Goal: Book appointment/travel/reservation

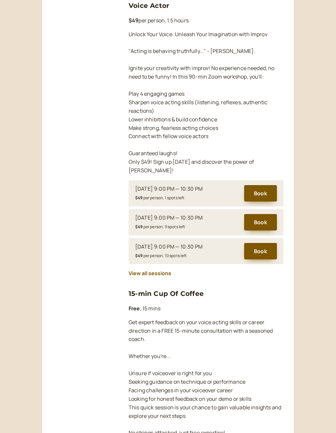
scroll to position [414, 0]
click at [267, 185] on button "Book" at bounding box center [260, 193] width 33 height 16
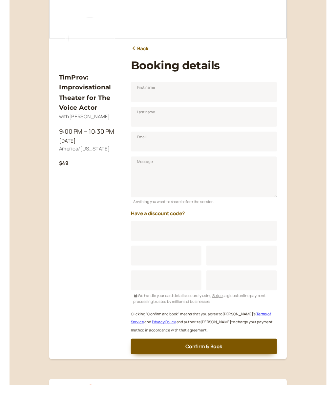
scroll to position [37, 0]
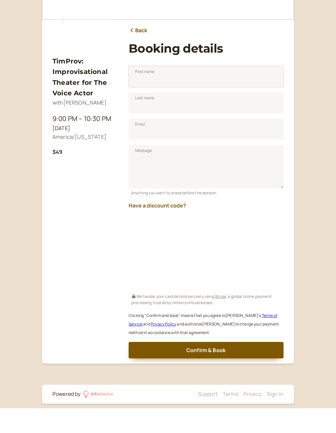
click at [140, 91] on input "First name" at bounding box center [206, 101] width 155 height 21
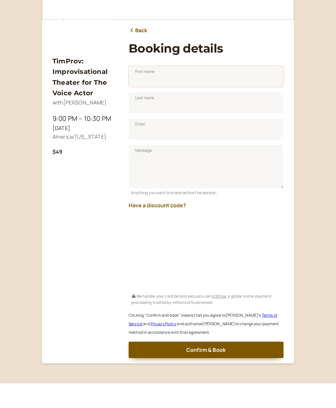
type input "[PERSON_NAME]"
type input "[EMAIL_ADDRESS][DOMAIN_NAME]"
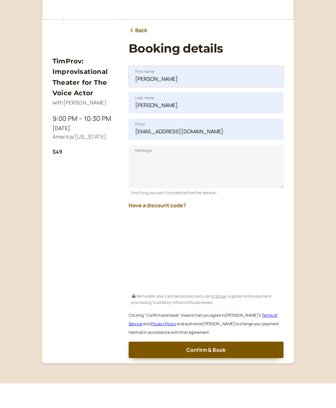
scroll to position [62, 0]
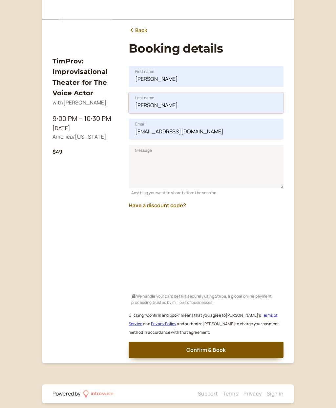
click at [168, 102] on input "[PERSON_NAME]" at bounding box center [206, 102] width 155 height 21
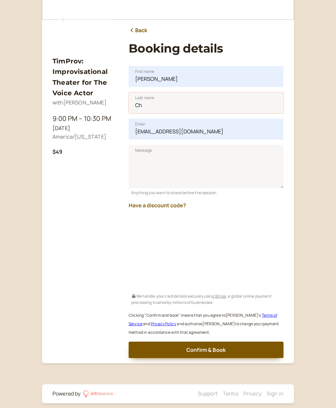
type input "C"
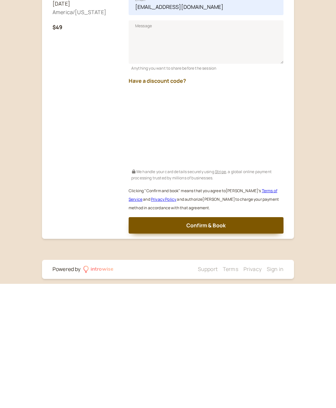
type input "[PERSON_NAME]"
click at [165, 202] on button "Have a discount code?" at bounding box center [157, 205] width 57 height 6
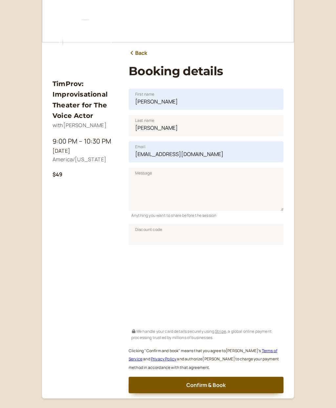
click at [139, 234] on input "Discount code" at bounding box center [206, 234] width 155 height 21
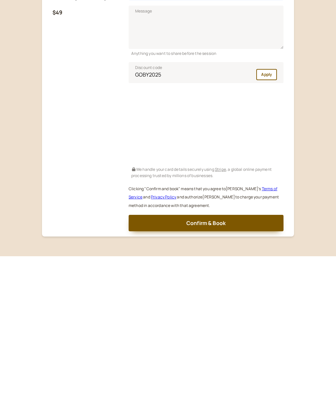
scroll to position [78, 0]
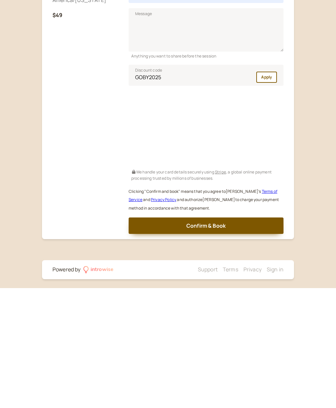
click at [273, 192] on button "Apply" at bounding box center [267, 197] width 21 height 11
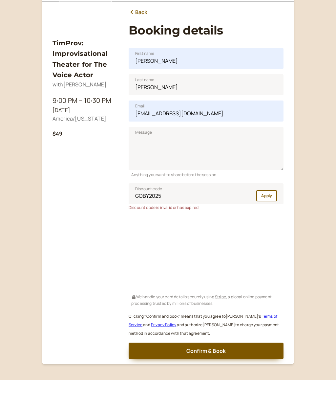
click at [100, 244] on div "TimProv: Improvisational Theater for The Voice Actor with [PERSON_NAME] 9:00 PM…" at bounding box center [86, 221] width 66 height 331
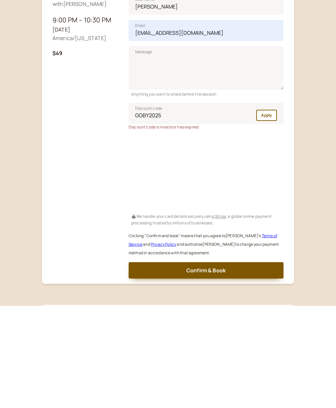
scroll to position [84, 0]
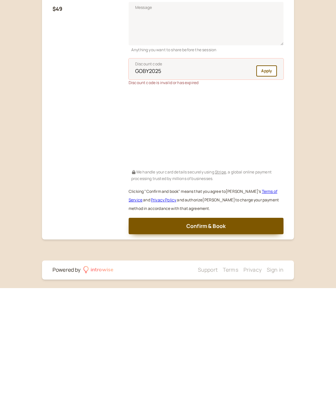
click at [152, 179] on input "GOBY2025" at bounding box center [206, 189] width 155 height 21
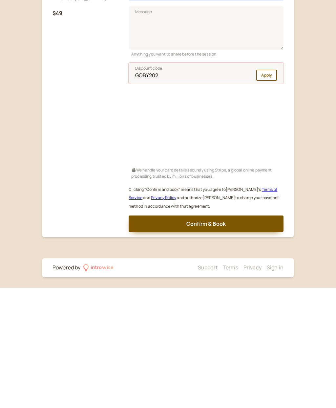
scroll to position [78, 0]
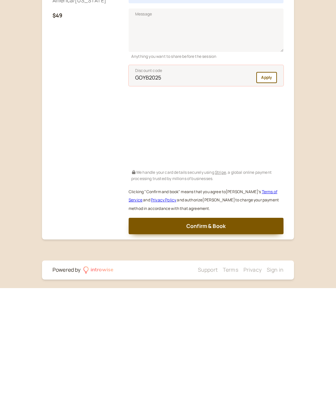
type input "GOYB2025"
click at [81, 142] on div "TimProv: Improvisational Theater for The Voice Actor with [PERSON_NAME] 9:00 PM…" at bounding box center [86, 192] width 66 height 325
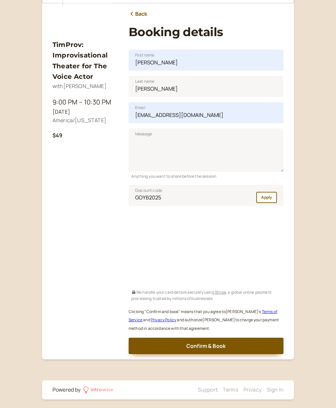
click at [94, 195] on div "TimProv: Improvisational Theater for The Voice Actor with [PERSON_NAME] 9:00 PM…" at bounding box center [86, 192] width 66 height 325
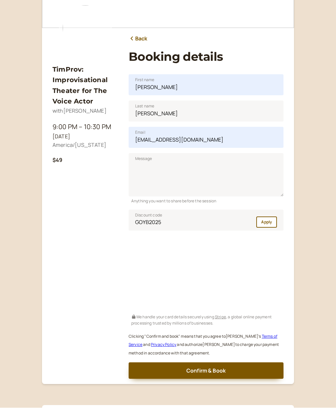
scroll to position [52, 0]
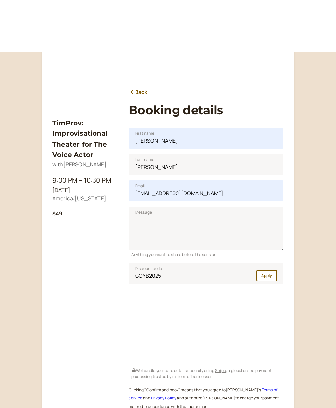
click at [267, 229] on button "Apply" at bounding box center [267, 223] width 21 height 11
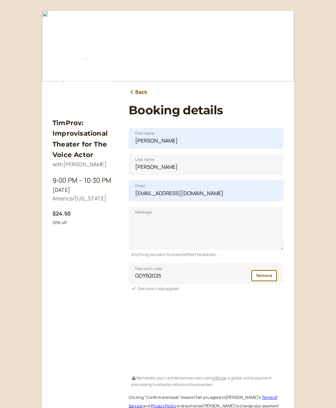
scroll to position [40, 0]
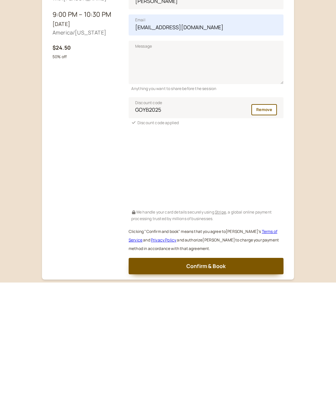
click at [60, 191] on div "TimProv: Improvisational Theater for The Voice Actor with [PERSON_NAME] 9:00 PM…" at bounding box center [86, 233] width 66 height 332
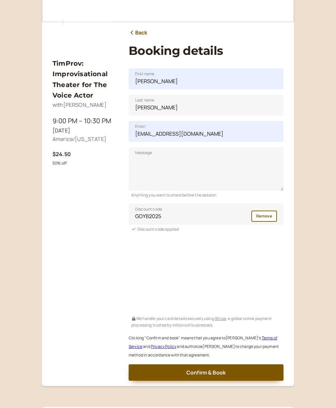
click at [68, 205] on div "TimProv: Improvisational Theater for The Voice Actor with [PERSON_NAME] 9:00 PM…" at bounding box center [86, 214] width 66 height 332
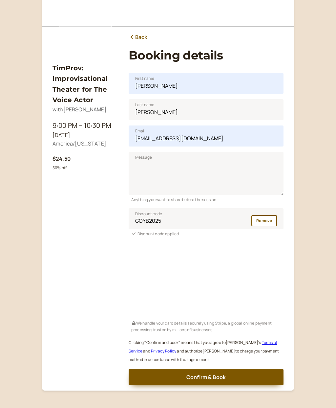
scroll to position [59, 0]
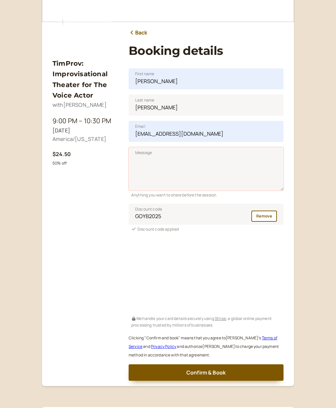
click at [141, 159] on textarea "Message" at bounding box center [206, 168] width 155 height 43
click at [47, 241] on main "TimProv: Improvisational Theater for The Voice Actor with [PERSON_NAME] 9:00 PM…" at bounding box center [168, 168] width 252 height 435
click at [103, 277] on div "TimProv: Improvisational Theater for The Voice Actor with [PERSON_NAME] 9:00 PM…" at bounding box center [86, 214] width 66 height 332
click at [288, 250] on main "TimProv: Improvisational Theater for The Voice Actor with [PERSON_NAME] 9:00 PM…" at bounding box center [168, 168] width 252 height 435
